Goal: Task Accomplishment & Management: Complete application form

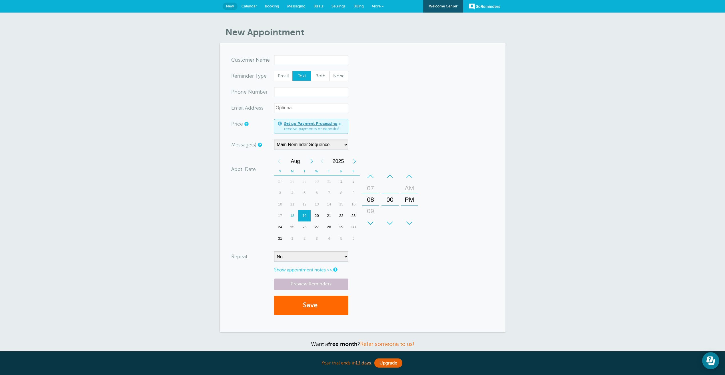
click at [254, 5] on span "Calendar" at bounding box center [248, 6] width 15 height 4
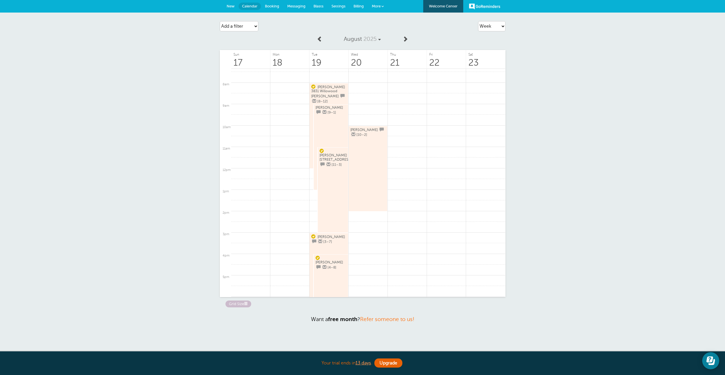
click at [405, 39] on span at bounding box center [405, 39] width 6 height 6
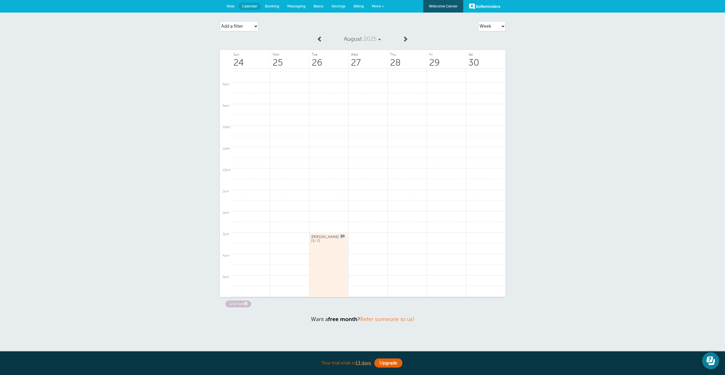
click at [319, 38] on span at bounding box center [320, 39] width 6 height 6
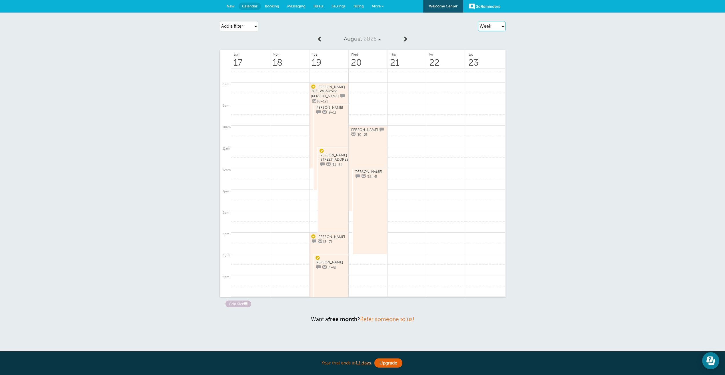
click at [490, 29] on select "Agenda Day Week Month (full view) Month (condensed)" at bounding box center [491, 26] width 27 height 10
select select "month-full"
click at [478, 21] on select "Agenda Day Week Month (full view) Month (condensed)" at bounding box center [491, 26] width 27 height 10
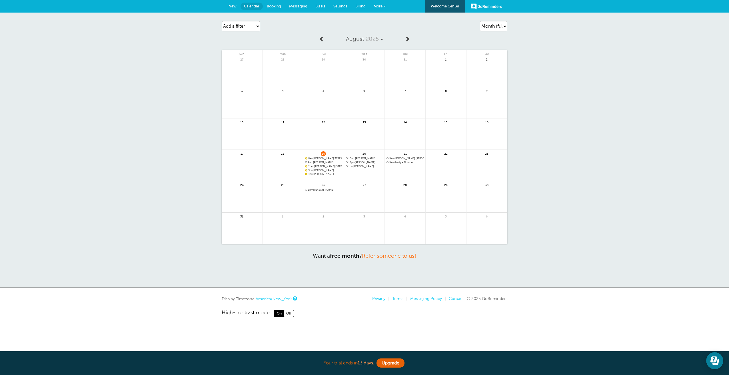
click at [397, 172] on link at bounding box center [405, 177] width 41 height 25
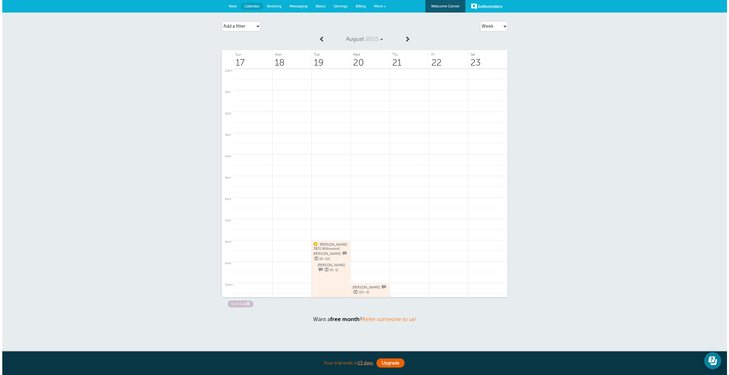
scroll to position [158, 0]
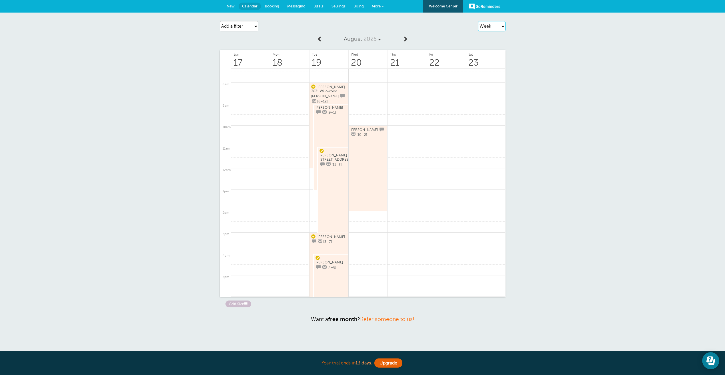
click at [496, 27] on select "Agenda Day Week Month (full view) Month (condensed)" at bounding box center [491, 26] width 27 height 10
select select "month-full"
click at [478, 21] on select "Agenda Day Week Month (full view) Month (condensed)" at bounding box center [491, 26] width 27 height 10
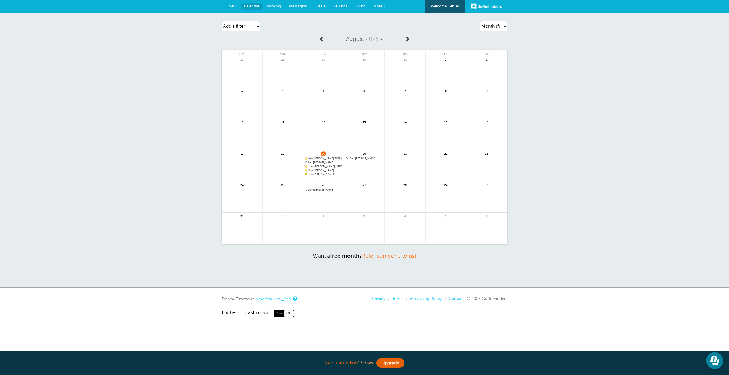
click at [331, 159] on span "8am Tara Lucas 3831 Willowood dr clemmons" at bounding box center [323, 158] width 37 height 3
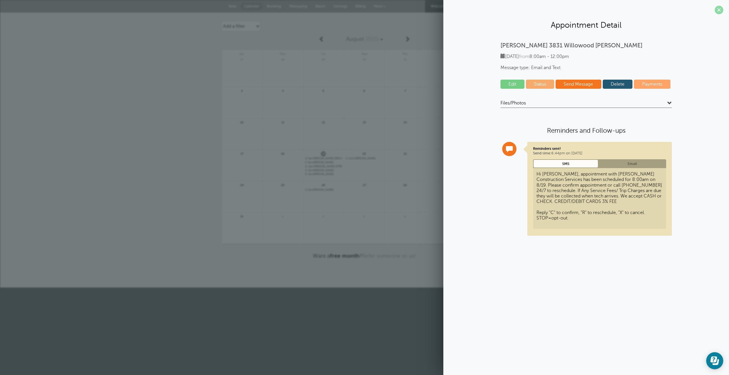
click at [721, 6] on span at bounding box center [719, 10] width 9 height 9
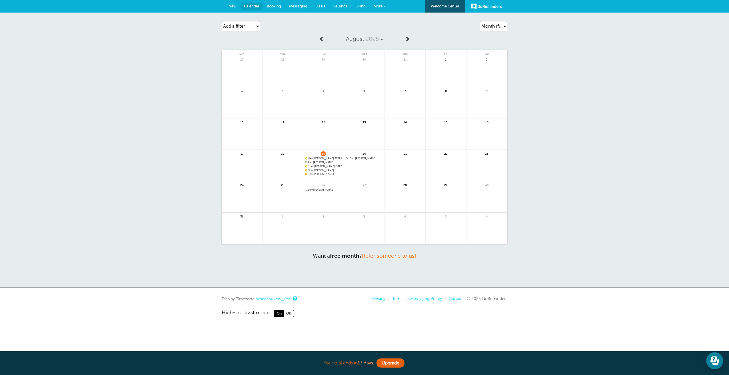
click at [364, 173] on link at bounding box center [364, 173] width 41 height 25
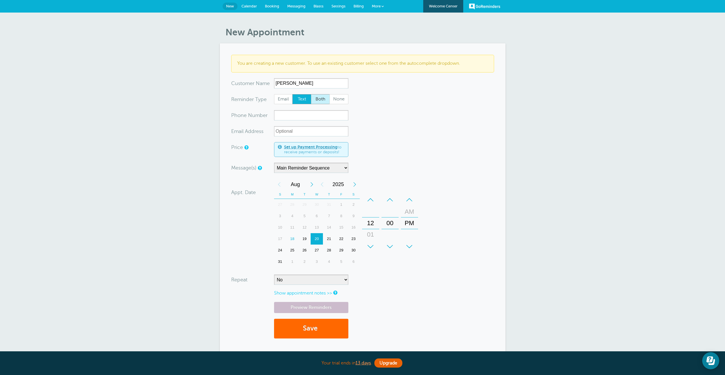
type input "Michele Claudio"
click at [318, 99] on span "Both" at bounding box center [320, 100] width 18 height 10
click at [311, 94] on input "Both" at bounding box center [311, 94] width 0 height 0
radio input "true"
click at [279, 117] on input "xxx-no-autofill" at bounding box center [311, 115] width 74 height 10
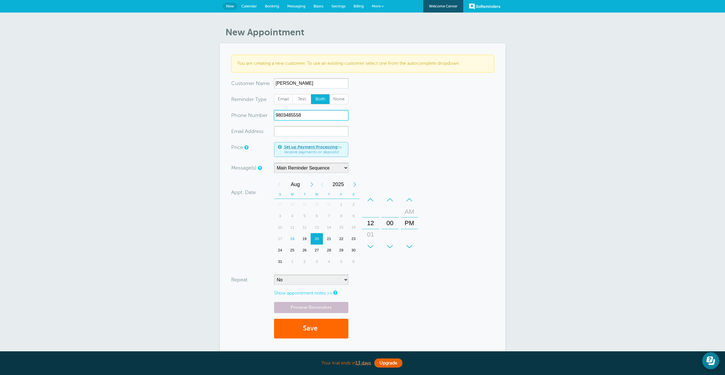
type input "9803485558"
click at [280, 130] on input "xx-no-autofill" at bounding box center [311, 131] width 74 height 10
type input "1"
type input "writemimimilan@gmail.com"
click at [318, 310] on link "Preview Reminders" at bounding box center [311, 307] width 74 height 11
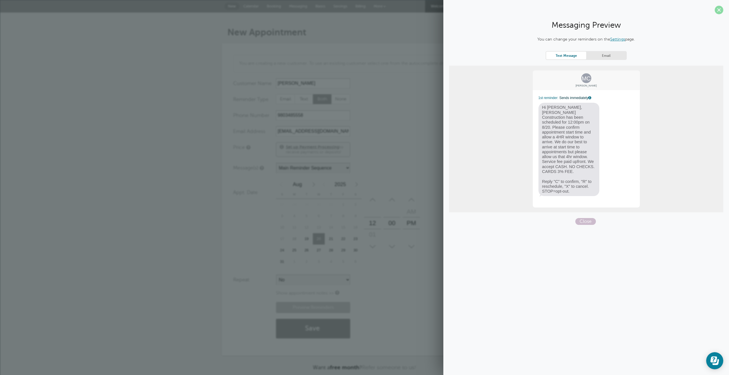
click at [720, 11] on span at bounding box center [719, 10] width 9 height 9
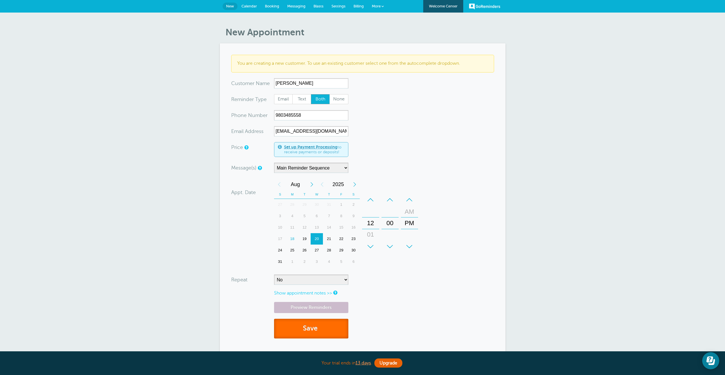
click at [331, 332] on button "Save" at bounding box center [311, 329] width 74 height 20
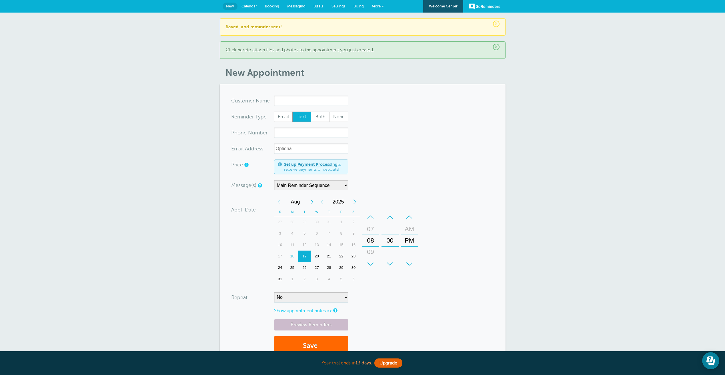
click at [248, 0] on link "Calendar" at bounding box center [248, 6] width 23 height 13
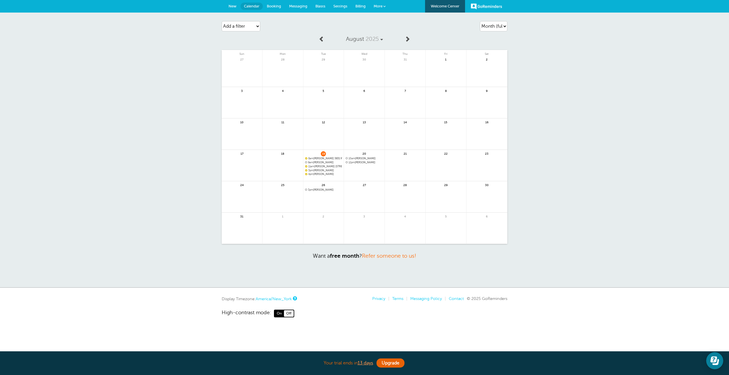
click at [302, 7] on span "Messaging" at bounding box center [298, 6] width 18 height 4
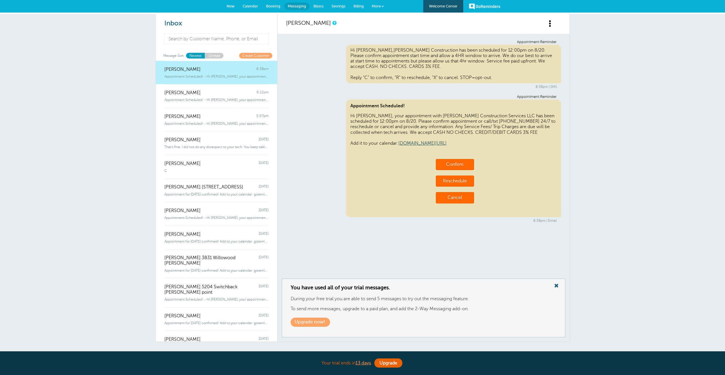
click at [339, 7] on span "Settings" at bounding box center [338, 6] width 14 height 4
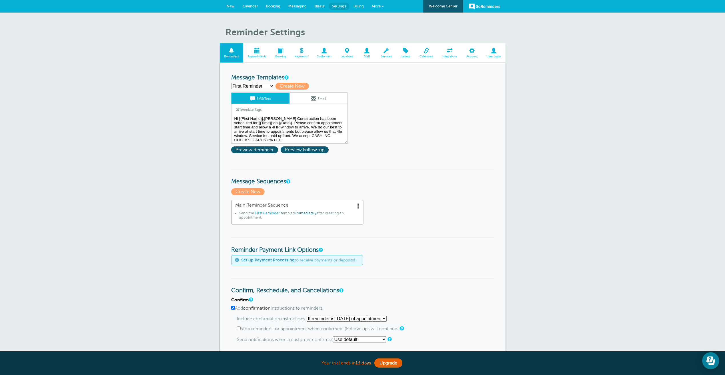
click at [278, 132] on textarea "Hi {{First Name}},Morris Construction has been scheduled for {{Time}} on {{Date…" at bounding box center [289, 129] width 117 height 29
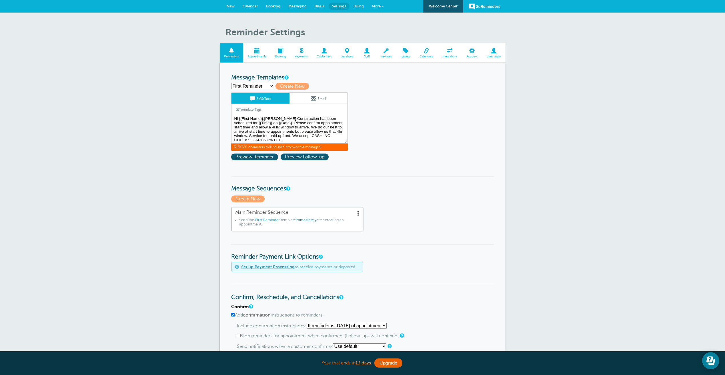
click at [269, 135] on textarea "Hi {{First Name}},Morris Construction has been scheduled for {{Time}} on {{Date…" at bounding box center [289, 129] width 117 height 29
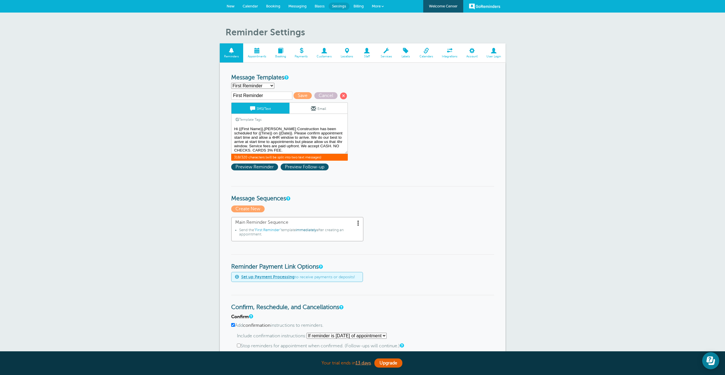
click at [285, 150] on textarea "Hi {{First Name}},Morris Construction has been scheduled for {{Time}} on {{Date…" at bounding box center [289, 139] width 117 height 29
click at [300, 145] on textarea "Hi {{First Name}},Morris Construction has been scheduled for {{Time}} on {{Date…" at bounding box center [289, 139] width 117 height 29
drag, startPoint x: 298, startPoint y: 146, endPoint x: 250, endPoint y: 146, distance: 48.3
click at [250, 146] on textarea "Hi {{First Name}},Morris Construction has been scheduled for {{Time}} on {{Date…" at bounding box center [289, 139] width 117 height 29
click at [291, 149] on textarea "Hi {{First Name}},Morris Construction has been scheduled for {{Time}} on {{Date…" at bounding box center [289, 139] width 117 height 29
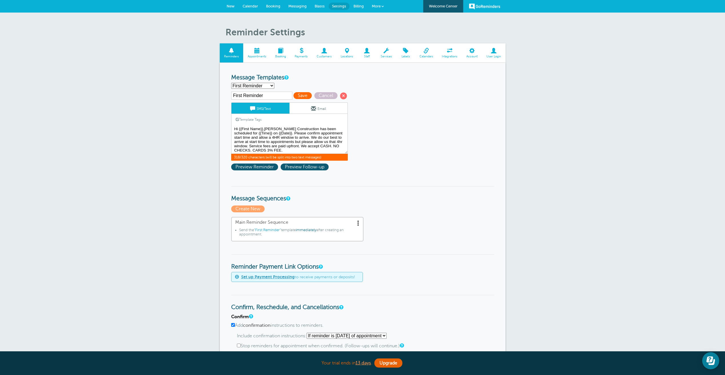
type textarea "Hi {{First Name}},[PERSON_NAME] Construction has been scheduled for {{Time}} on…"
click at [298, 97] on span "Save" at bounding box center [302, 95] width 18 height 7
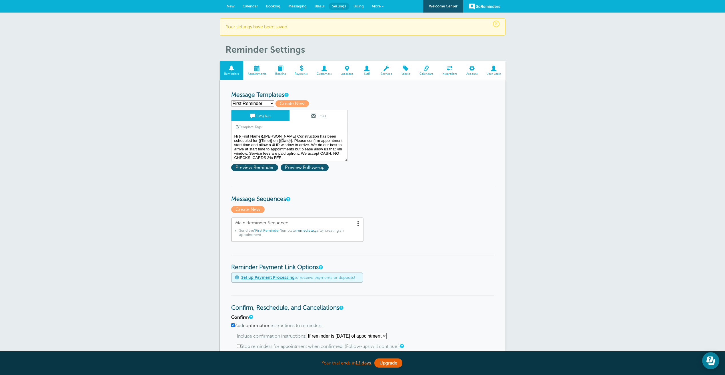
click at [307, 113] on link "Email" at bounding box center [318, 115] width 58 height 11
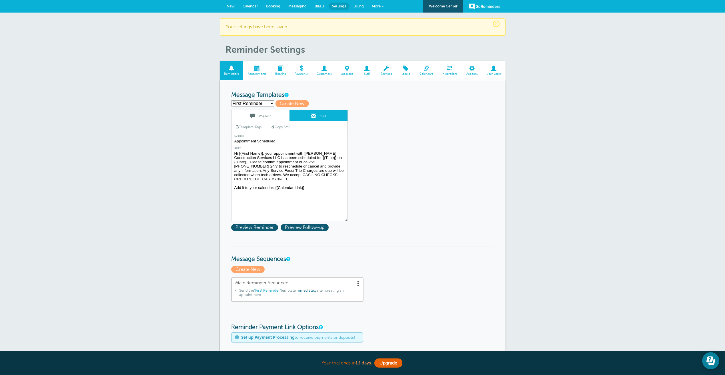
click at [273, 119] on link "SMS/Text" at bounding box center [260, 115] width 58 height 11
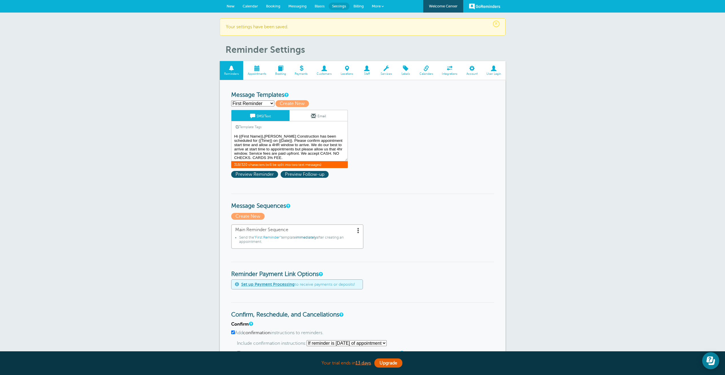
scroll to position [0, 0]
drag, startPoint x: 233, startPoint y: 137, endPoint x: 329, endPoint y: 160, distance: 98.5
click at [329, 160] on textarea "Hi {{First Name}},[PERSON_NAME] Construction has been scheduled for {{Time}} on…" at bounding box center [289, 147] width 117 height 29
click at [321, 118] on link "Email" at bounding box center [318, 115] width 58 height 11
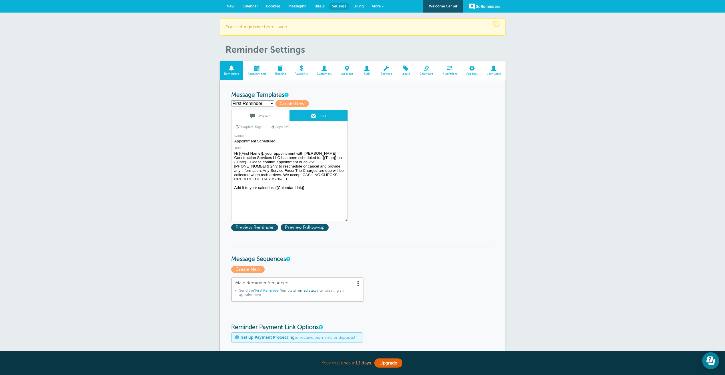
drag, startPoint x: 276, startPoint y: 180, endPoint x: 229, endPoint y: 150, distance: 55.9
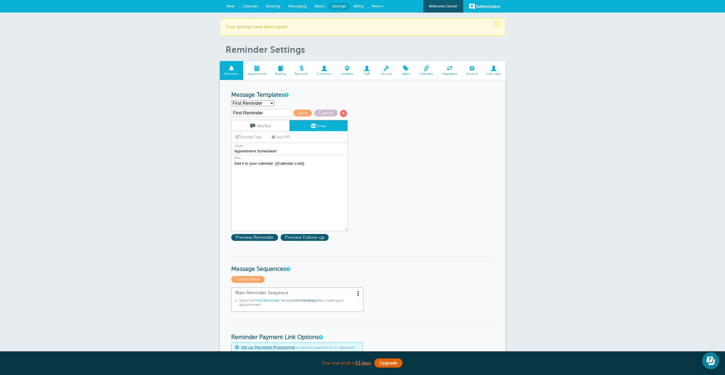
click at [238, 164] on textarea "Hi {{First Name}}, your appointment with Morris Construction Services LLC has b…" at bounding box center [289, 195] width 117 height 71
paste textarea "Hi {{First Name}},Morris Construction has been scheduled for {{Time}} on {{Date…"
click at [272, 189] on textarea "Hi {{First Name}}, your appointment with Morris Construction Services LLC has b…" at bounding box center [289, 195] width 117 height 71
click at [270, 186] on textarea "Hi {{First Name}}, your appointment with Morris Construction Services LLC has b…" at bounding box center [289, 195] width 117 height 71
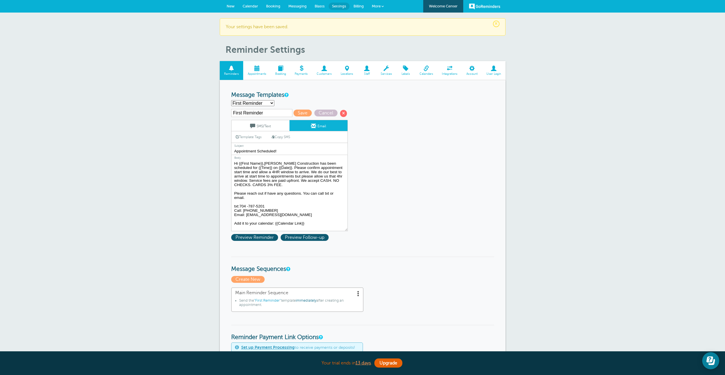
click at [262, 214] on textarea "Hi {{First Name}}, your appointment with Morris Construction Services LLC has b…" at bounding box center [289, 195] width 117 height 71
click at [324, 195] on textarea "Hi {{First Name}}, your appointment with Morris Construction Services LLC has b…" at bounding box center [289, 195] width 117 height 71
click at [331, 194] on textarea "Hi {{First Name}}, your appointment with Morris Construction Services LLC has b…" at bounding box center [289, 195] width 117 height 71
click at [248, 199] on textarea "Hi {{First Name}}, your appointment with Morris Construction Services LLC has b…" at bounding box center [289, 195] width 117 height 71
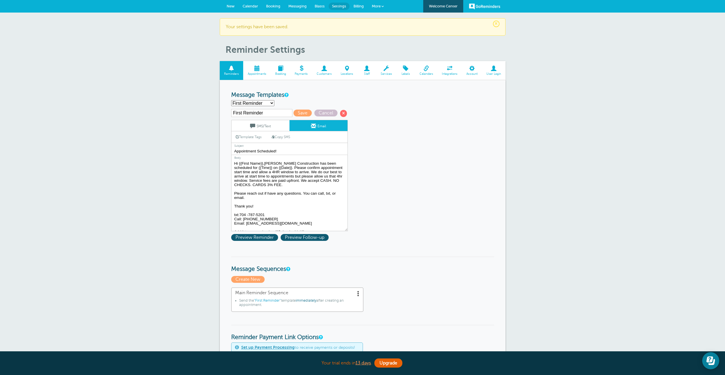
click at [267, 193] on textarea "Hi {{First Name}}, your appointment with Morris Construction Services LLC has b…" at bounding box center [289, 195] width 117 height 71
click at [259, 197] on textarea "Hi {{First Name}}, your appointment with Morris Construction Services LLC has b…" at bounding box center [289, 195] width 117 height 71
type textarea "Hi {{First Name}},Morris Construction has been scheduled for {{Time}} on {{Date…"
click at [301, 114] on span "Save" at bounding box center [302, 113] width 18 height 7
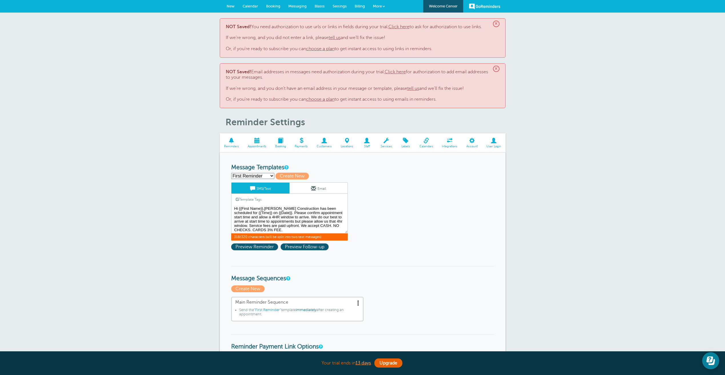
scroll to position [0, 0]
click at [308, 186] on link "Email" at bounding box center [318, 188] width 58 height 11
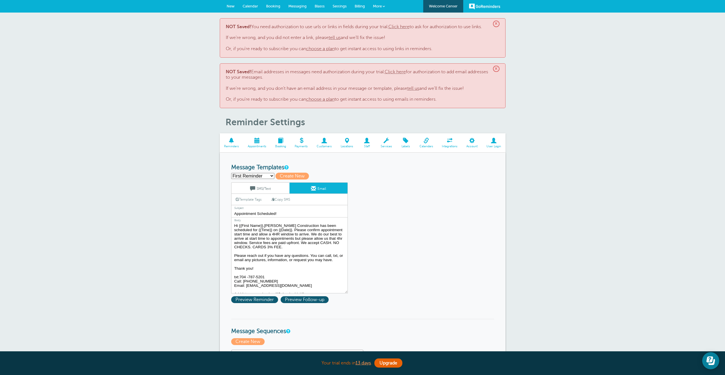
scroll to position [5, 0]
click at [256, 188] on link "SMS/Text" at bounding box center [260, 188] width 58 height 11
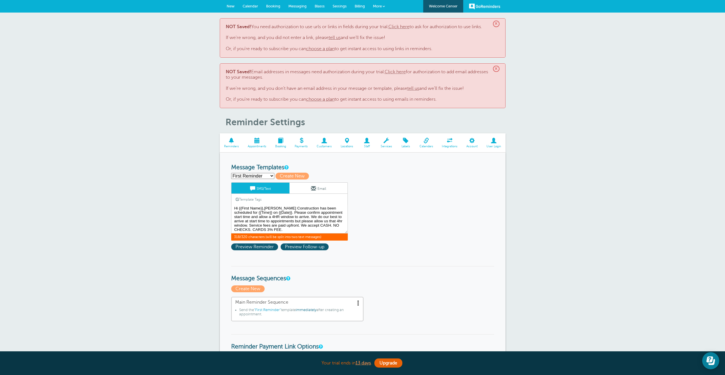
click at [347, 240] on span "318/320 characters (will be split into two text messages)" at bounding box center [289, 237] width 117 height 7
click at [347, 219] on textarea "Hi {{First Name}},Morris Construction has been scheduled for {{Time}} on {{Date…" at bounding box center [289, 219] width 117 height 29
click at [299, 228] on textarea "Hi {{First Name}},Morris Construction has been scheduled for {{Time}} on {{Date…" at bounding box center [289, 219] width 117 height 29
click at [311, 189] on span at bounding box center [313, 188] width 5 height 5
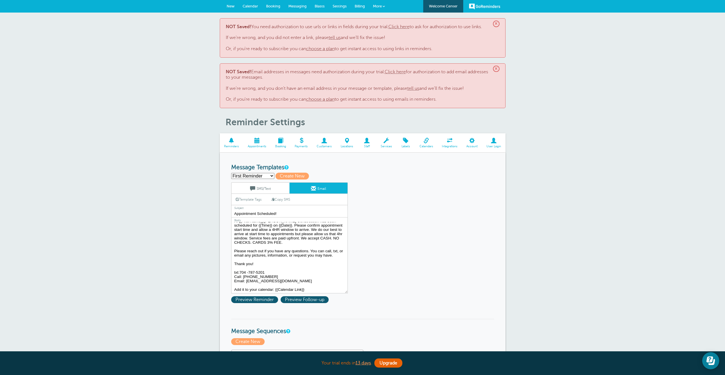
click at [337, 263] on textarea "Hi {{First Name}},Morris Construction has been scheduled for {{Time}} on {{Date…" at bounding box center [289, 257] width 117 height 71
drag, startPoint x: 316, startPoint y: 283, endPoint x: 233, endPoint y: 283, distance: 82.6
click at [233, 283] on textarea "Hi {{First Name}},Morris Construction has been scheduled for {{Time}} on {{Date…" at bounding box center [289, 257] width 117 height 71
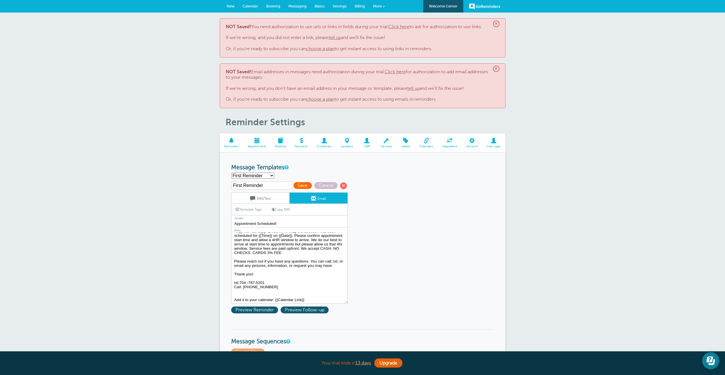
type textarea "Hi {{First Name}},Morris Construction has been scheduled for {{Time}} on {{Date…"
click at [304, 186] on span "Save" at bounding box center [302, 185] width 18 height 7
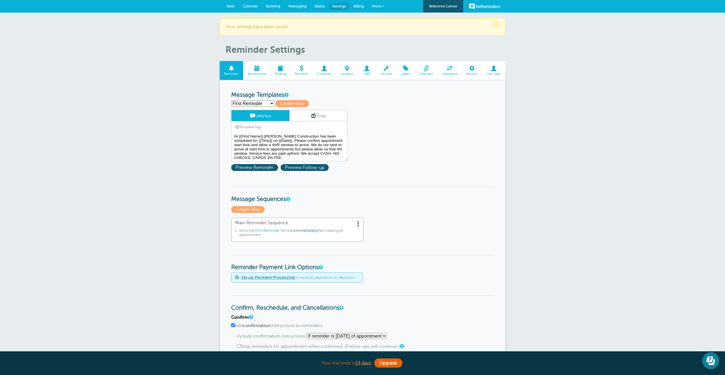
click at [315, 112] on link "Email" at bounding box center [318, 115] width 58 height 11
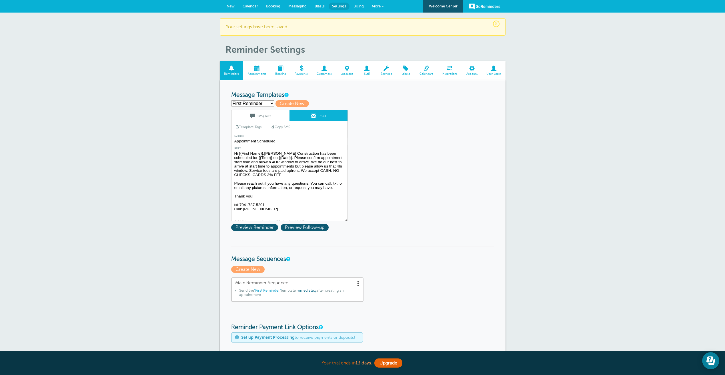
click at [273, 117] on link "SMS/Text" at bounding box center [260, 115] width 58 height 11
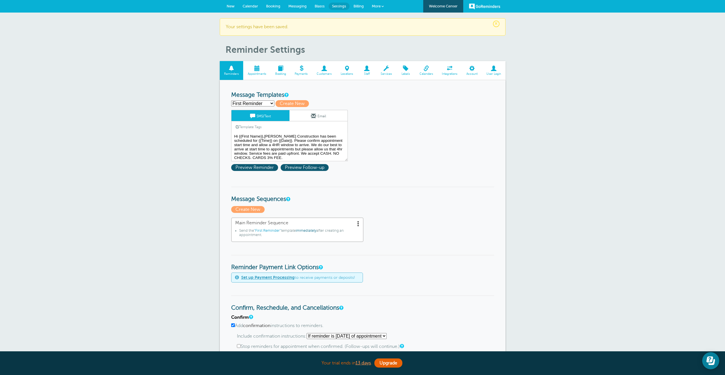
click at [305, 115] on link "Email" at bounding box center [318, 115] width 58 height 11
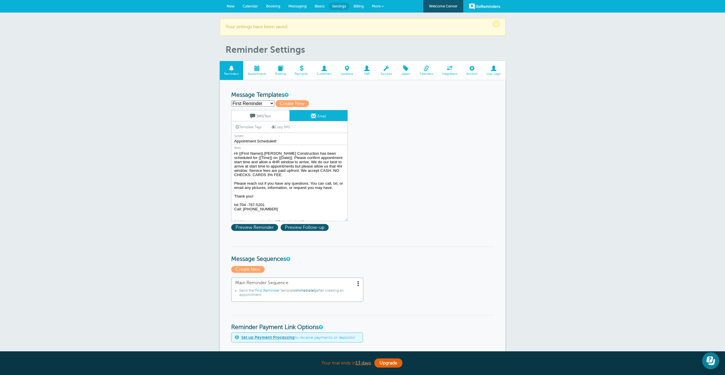
click at [285, 114] on link "SMS/Text" at bounding box center [260, 115] width 58 height 11
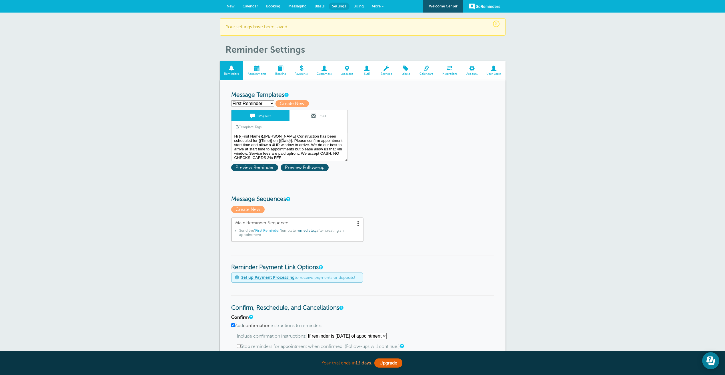
click at [300, 114] on link "Email" at bounding box center [318, 115] width 58 height 11
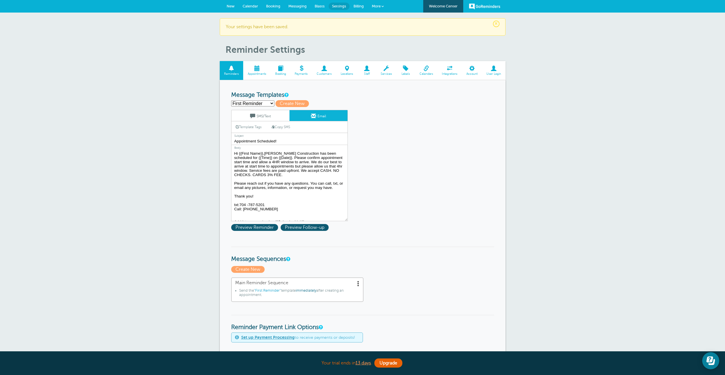
click at [248, 6] on span "Calendar" at bounding box center [250, 6] width 15 height 4
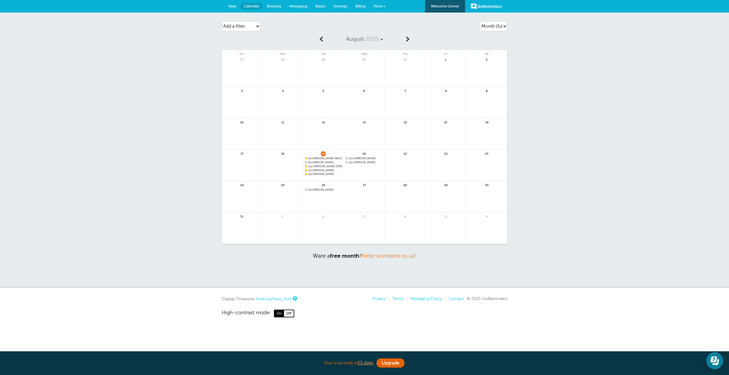
click at [357, 168] on link at bounding box center [364, 177] width 41 height 25
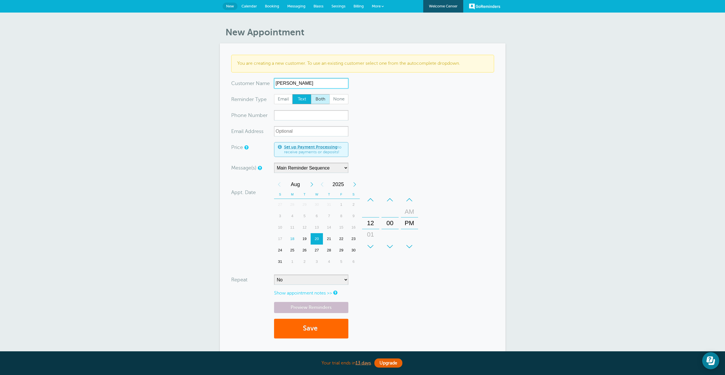
type input "Tiffany Harrison"
click at [322, 99] on span "Both" at bounding box center [320, 100] width 18 height 10
click at [311, 94] on input "Both" at bounding box center [311, 94] width 0 height 0
radio input "true"
click at [292, 113] on input "xxx-no-autofill" at bounding box center [311, 115] width 74 height 10
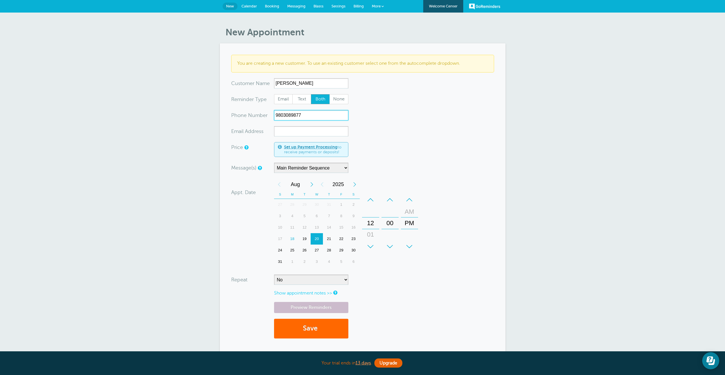
type input "9803089877"
click at [287, 133] on input "xx-no-autofill" at bounding box center [311, 131] width 74 height 10
click at [372, 234] on div "01" at bounding box center [371, 234] width 14 height 11
type input "teambroadway@rentpure.com"
click at [325, 306] on link "Preview Reminders" at bounding box center [311, 307] width 74 height 11
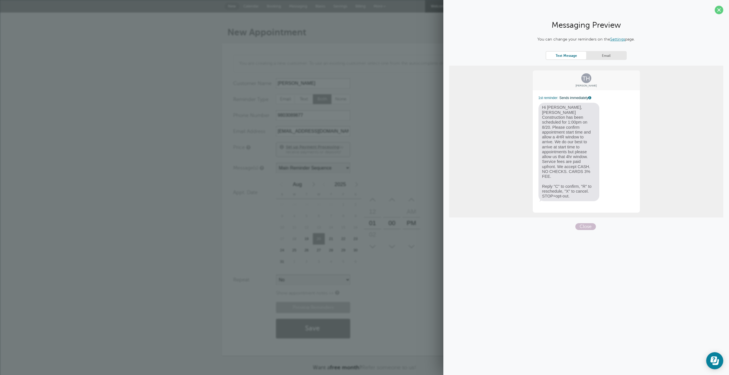
click at [604, 55] on link "Email" at bounding box center [606, 56] width 40 height 8
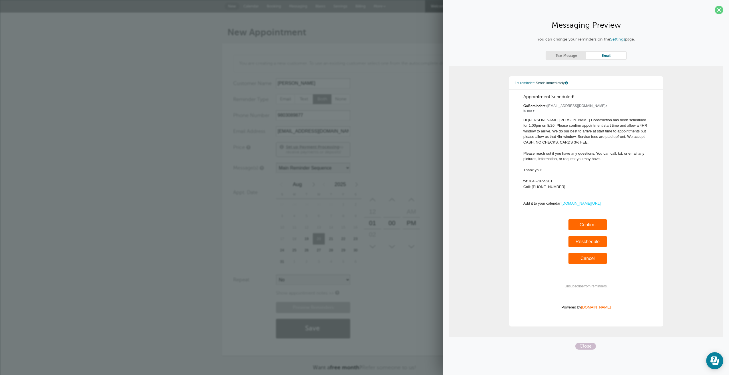
click at [568, 55] on link "Text Message" at bounding box center [566, 56] width 40 height 8
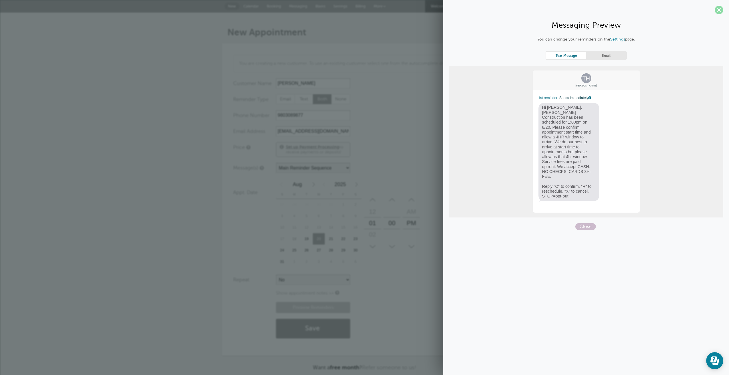
click at [716, 10] on span at bounding box center [719, 10] width 9 height 9
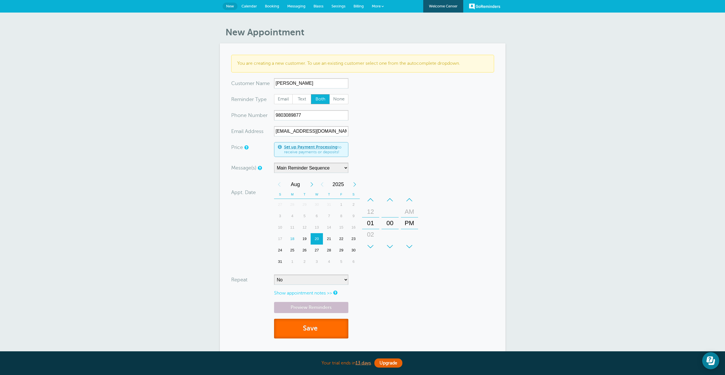
click at [319, 329] on span "submit" at bounding box center [318, 329] width 2 height 8
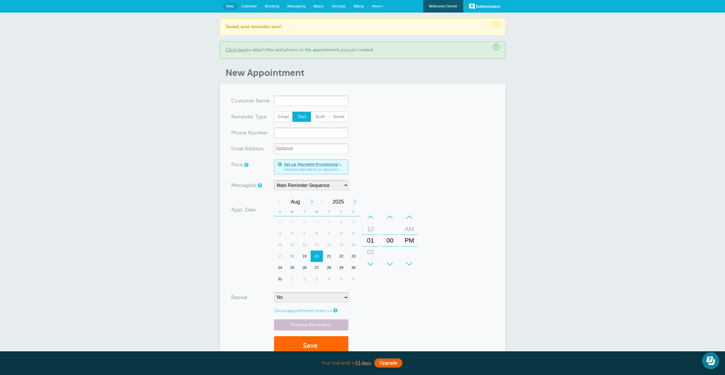
click at [249, 3] on link "Calendar" at bounding box center [248, 6] width 23 height 13
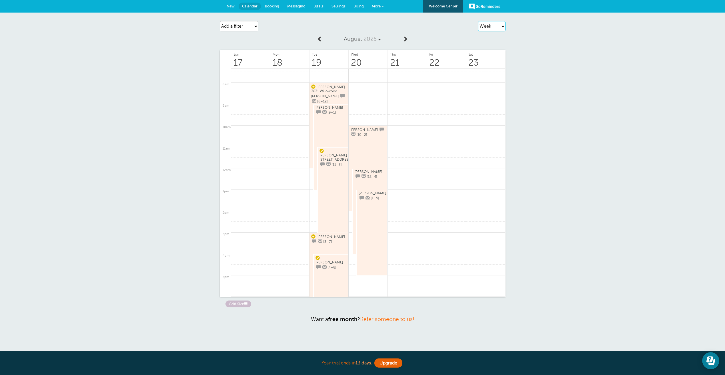
click at [500, 30] on select "Agenda Day Week Month (full view) Month (condensed)" at bounding box center [491, 26] width 27 height 10
click at [478, 21] on select "Agenda Day Week Month (full view) Month (condensed)" at bounding box center [491, 26] width 27 height 10
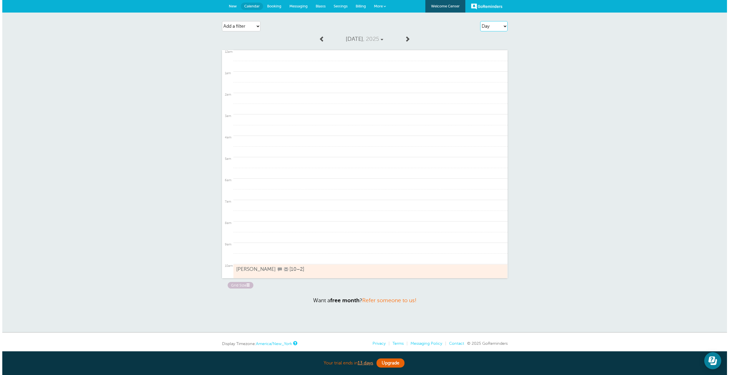
scroll to position [200, 0]
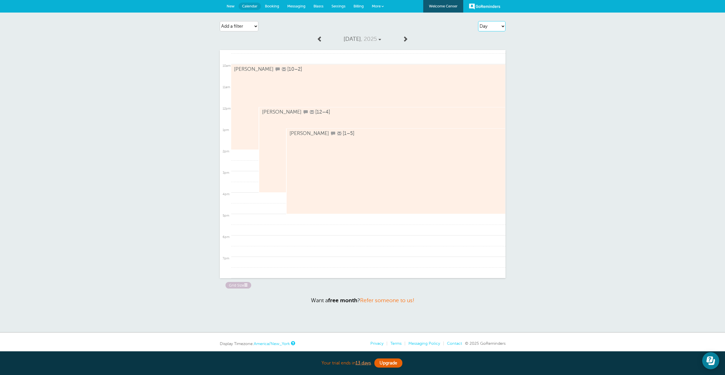
click at [496, 25] on select "Agenda Day Week Month (full view) Month (condensed)" at bounding box center [491, 26] width 27 height 10
select select "month-full"
click at [478, 21] on select "Agenda Day Week Month (full view) Month (condensed)" at bounding box center [491, 26] width 27 height 10
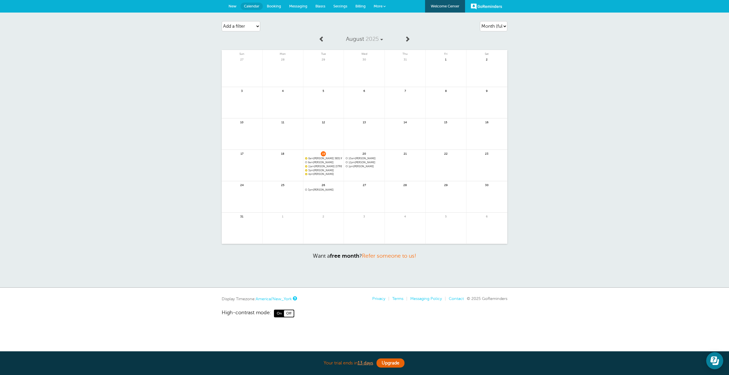
click at [403, 168] on link at bounding box center [405, 169] width 41 height 25
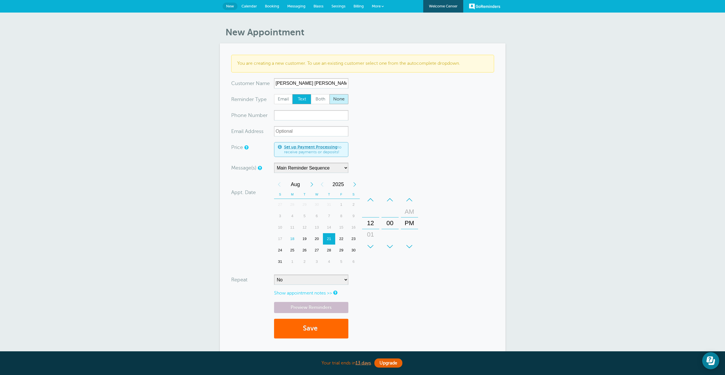
type input "[PERSON_NAME] [PERSON_NAME]"
click at [322, 100] on span "Both" at bounding box center [320, 100] width 18 height 10
click at [311, 94] on input "Both" at bounding box center [311, 94] width 0 height 0
radio input "true"
click at [282, 117] on input "xxx-no-autofill" at bounding box center [311, 115] width 74 height 10
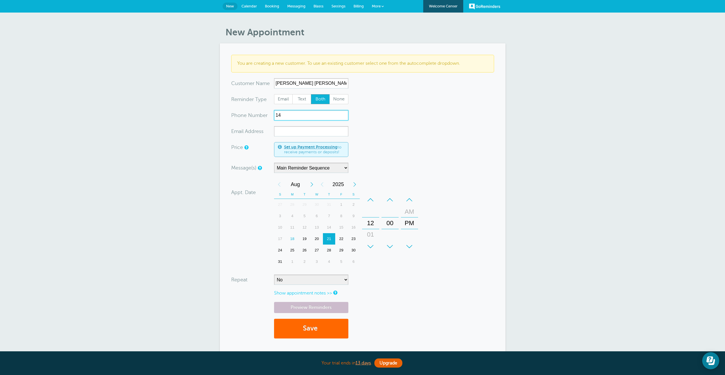
type input "1"
type input "8033676154"
click at [281, 130] on input "xx-no-autofill" at bounding box center [311, 131] width 74 height 10
click at [412, 199] on div "–" at bounding box center [409, 199] width 17 height 11
click at [370, 242] on div "+" at bounding box center [370, 246] width 17 height 11
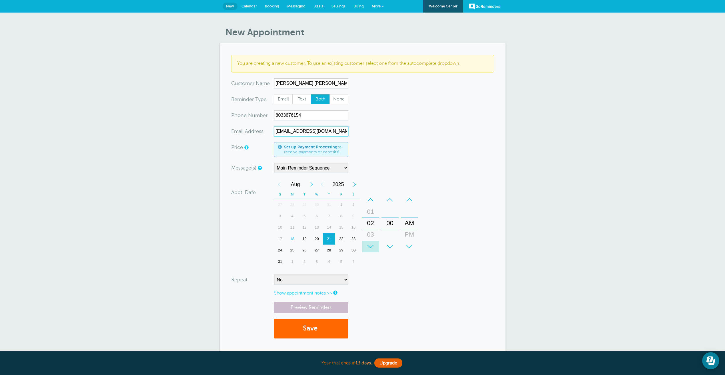
click at [370, 242] on div "+" at bounding box center [370, 246] width 17 height 11
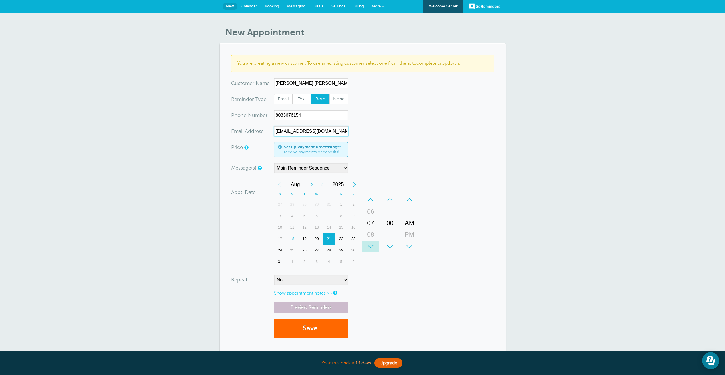
click at [370, 242] on div "+" at bounding box center [370, 246] width 17 height 11
type input "rcmcc@me.com"
click at [328, 333] on button "Save" at bounding box center [311, 329] width 74 height 20
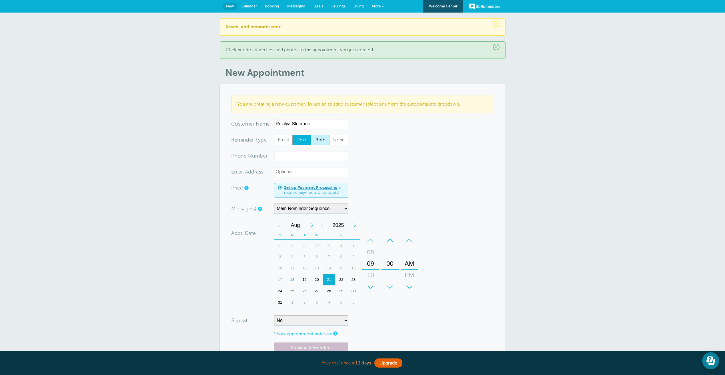
type input "Ruzilya Slotabec"
click at [319, 138] on span "Both" at bounding box center [320, 140] width 18 height 10
click at [311, 135] on input "Both" at bounding box center [311, 135] width 0 height 0
radio input "true"
click at [281, 157] on input "xxx-no-autofill" at bounding box center [311, 156] width 74 height 10
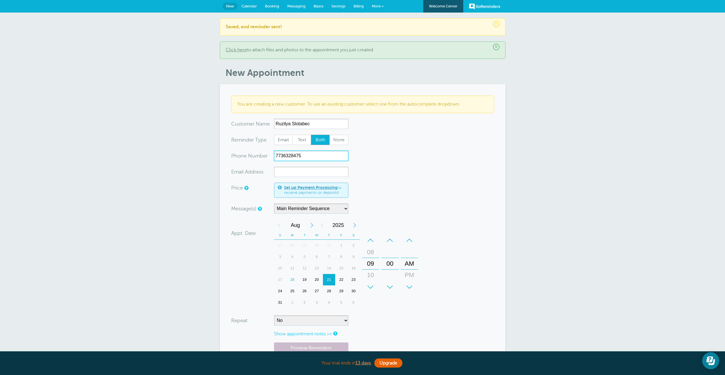
type input "7736328475"
click at [285, 174] on input "xx-no-autofill" at bounding box center [311, 172] width 74 height 10
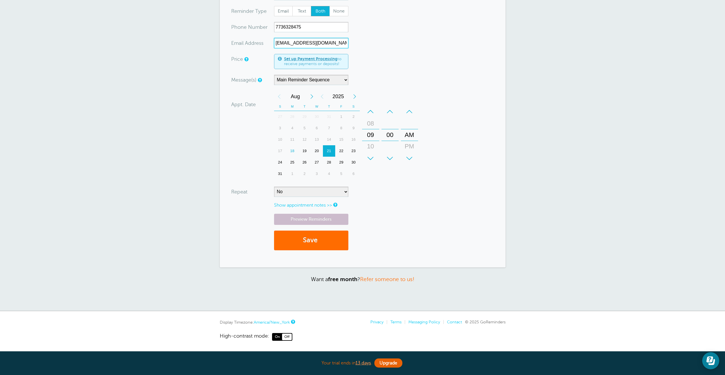
type input "rozali20@yahoo.com"
click at [333, 237] on button "Save" at bounding box center [311, 241] width 74 height 20
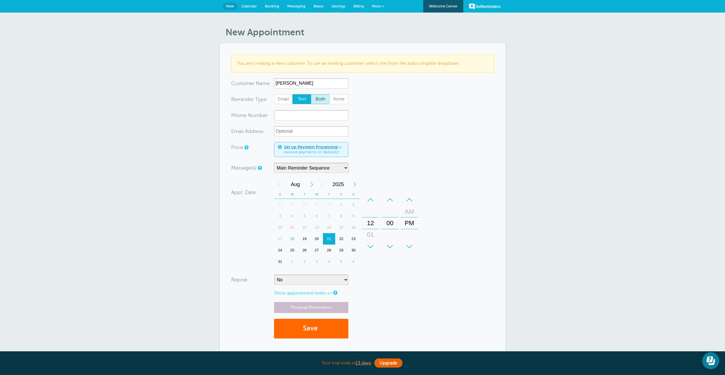
type input "[PERSON_NAME]"
click at [323, 98] on span "Both" at bounding box center [320, 100] width 18 height 10
click at [311, 94] on input "Both" at bounding box center [311, 94] width 0 height 0
radio input "true"
click at [291, 114] on input "xxx-no-autofill" at bounding box center [311, 115] width 74 height 10
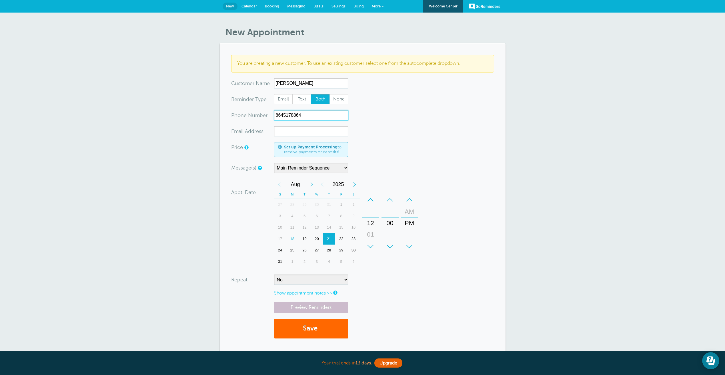
type input "8645178864"
click at [288, 131] on input "xx-no-autofill" at bounding box center [311, 131] width 74 height 10
click at [370, 238] on div "01" at bounding box center [371, 234] width 14 height 11
type input "tdkroberts78@gmail.com"
click at [331, 328] on button "Save" at bounding box center [311, 329] width 74 height 20
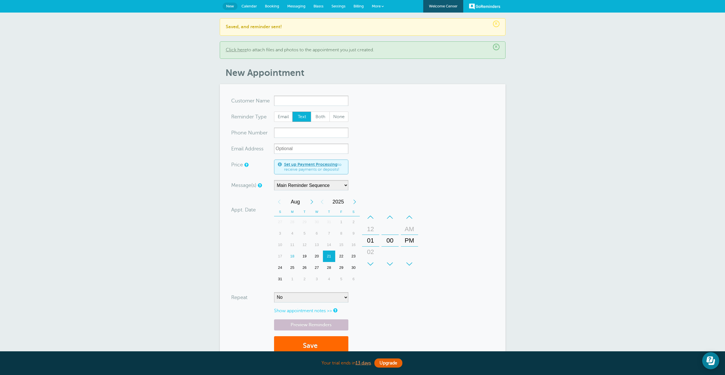
click at [257, 5] on span "Calendar" at bounding box center [248, 6] width 15 height 4
